Goal: Information Seeking & Learning: Learn about a topic

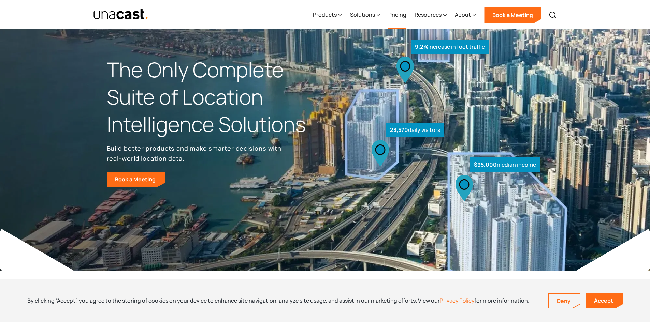
click at [399, 17] on link "Pricing" at bounding box center [397, 15] width 18 height 28
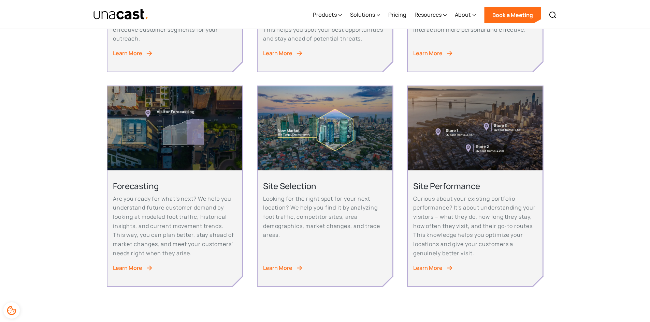
scroll to position [307, 0]
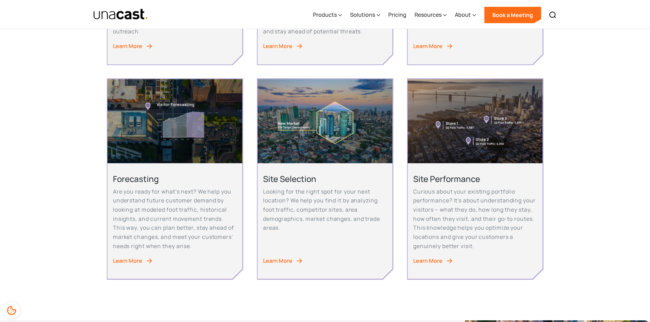
click at [425, 266] on div "Learn More" at bounding box center [427, 260] width 29 height 9
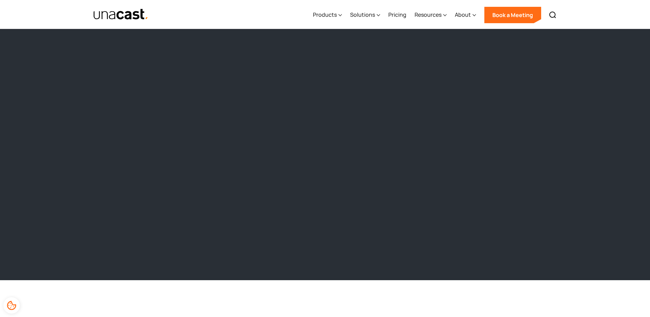
scroll to position [648, 0]
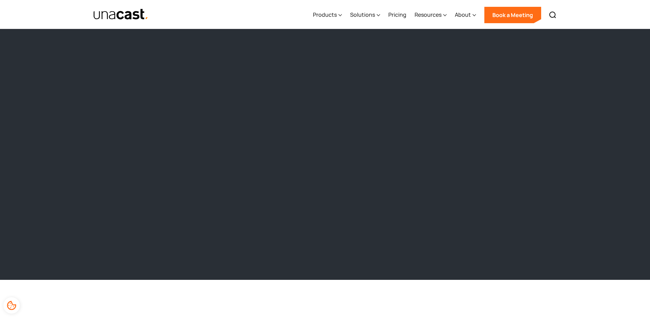
click at [575, 190] on div "What three trillion data points can tell us about Norwegians' behavior during t…" at bounding box center [325, 119] width 650 height 322
click at [559, 201] on div "What three trillion data points can tell us about Norwegians' behavior during t…" at bounding box center [325, 119] width 650 height 322
